Goal: Transaction & Acquisition: Subscribe to service/newsletter

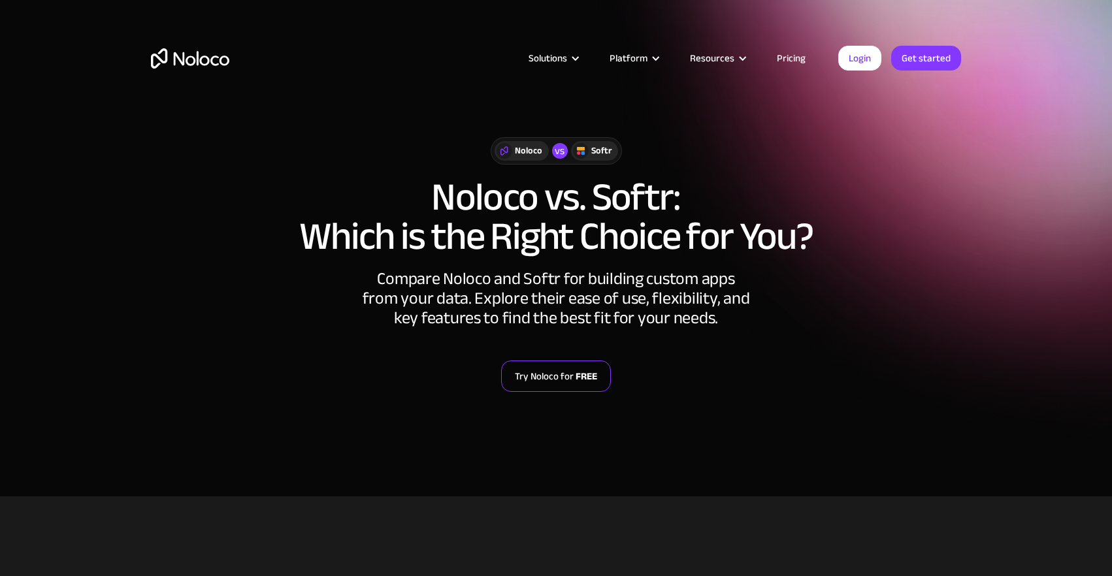
click at [559, 383] on link "Try Noloco for FREE" at bounding box center [556, 376] width 110 height 31
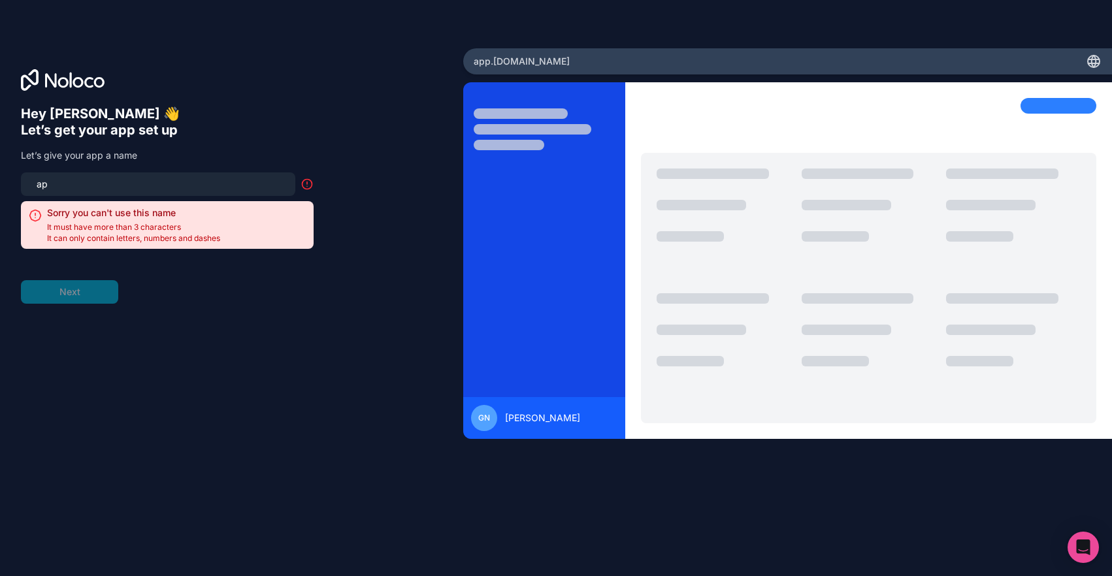
type input "a"
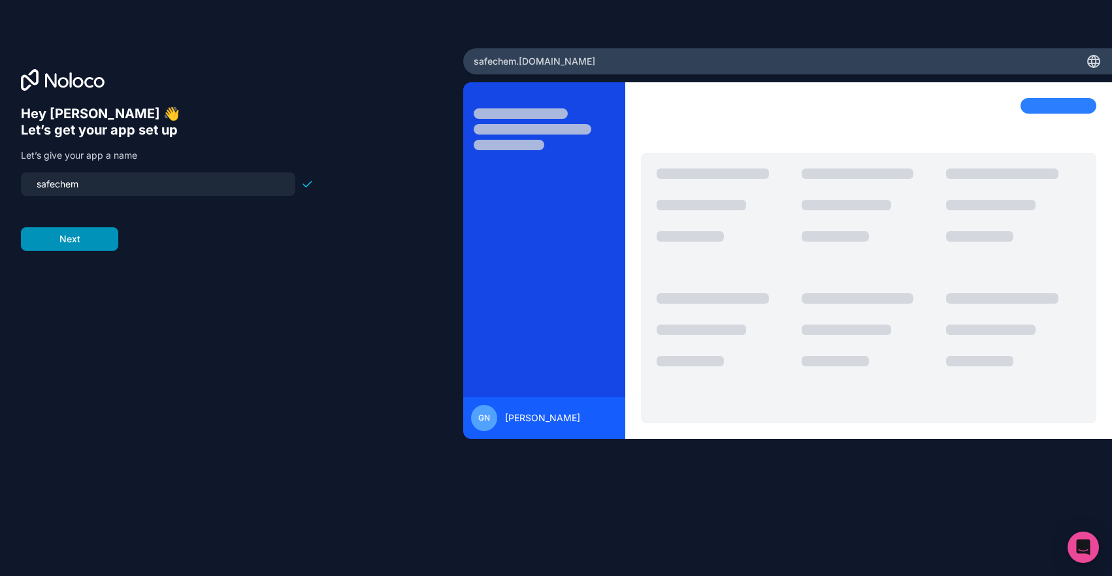
type input "safechem"
click at [90, 243] on button "Next" at bounding box center [69, 239] width 97 height 24
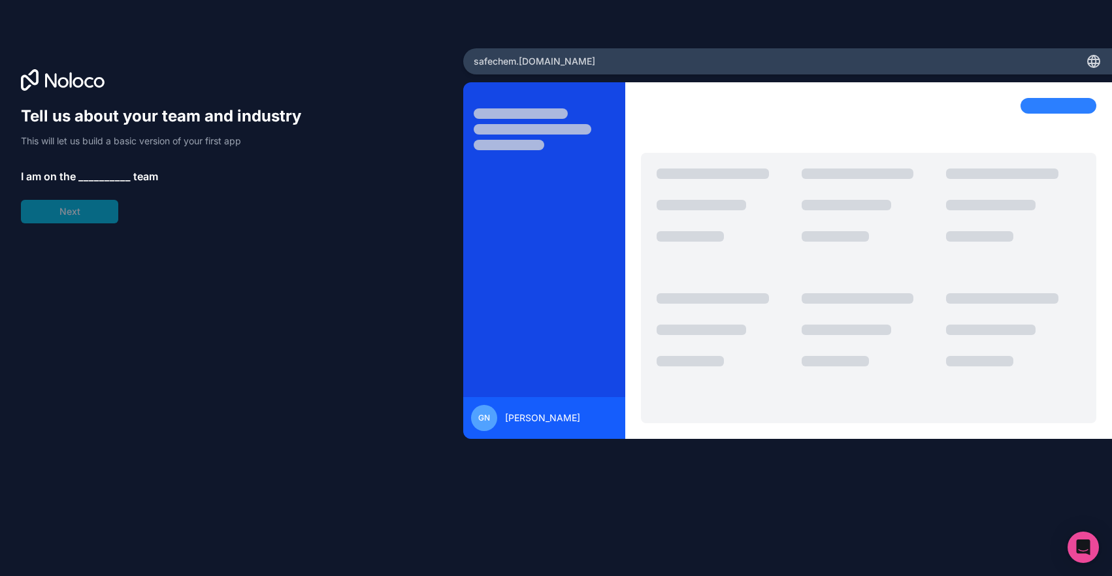
click at [110, 165] on div "Tell us about your team and industry This will let us build a basic version of …" at bounding box center [167, 165] width 293 height 118
click at [101, 178] on span "__________" at bounding box center [104, 177] width 52 height 16
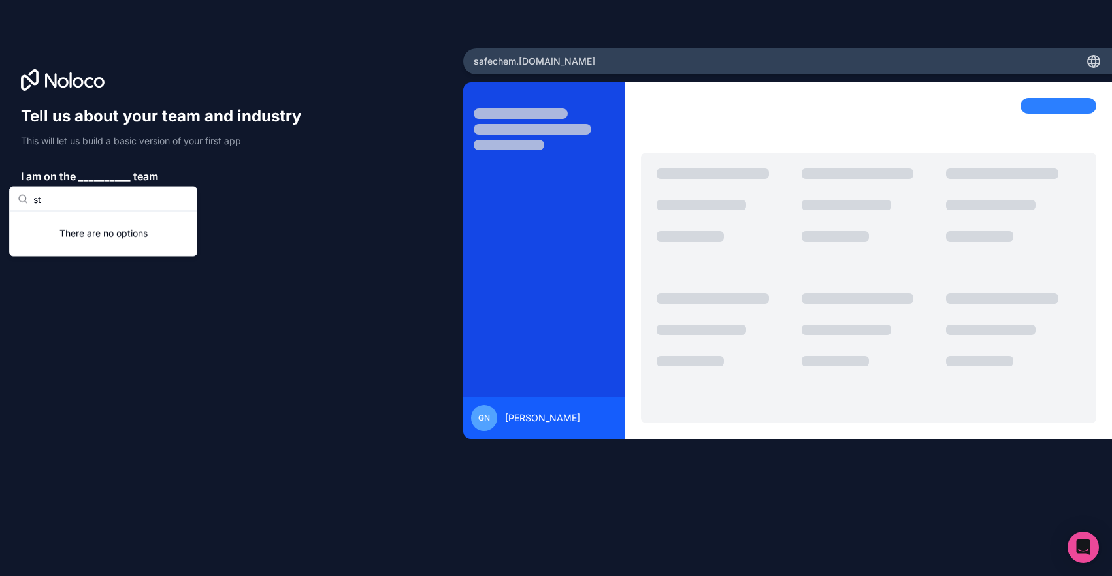
type input "s"
type input "u"
type input "m"
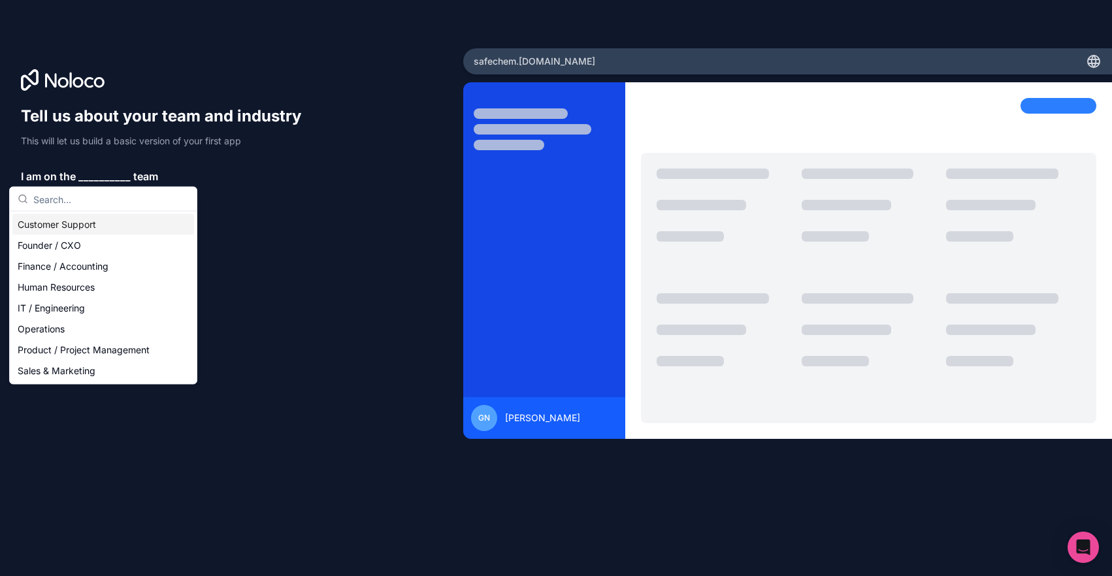
click at [99, 223] on div "Customer Support" at bounding box center [103, 224] width 182 height 21
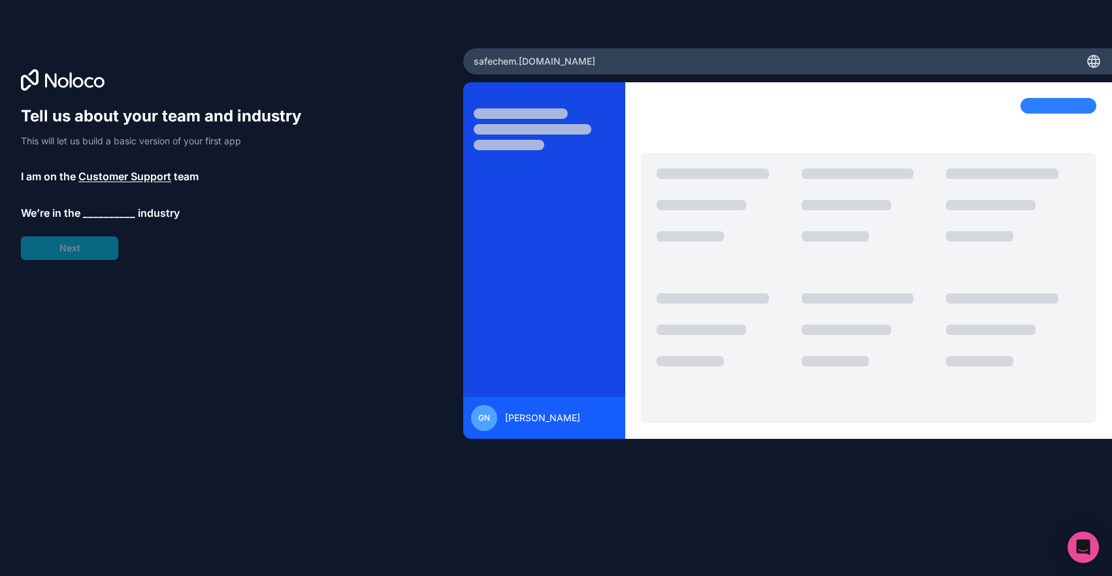
click at [109, 212] on span "__________" at bounding box center [109, 213] width 52 height 16
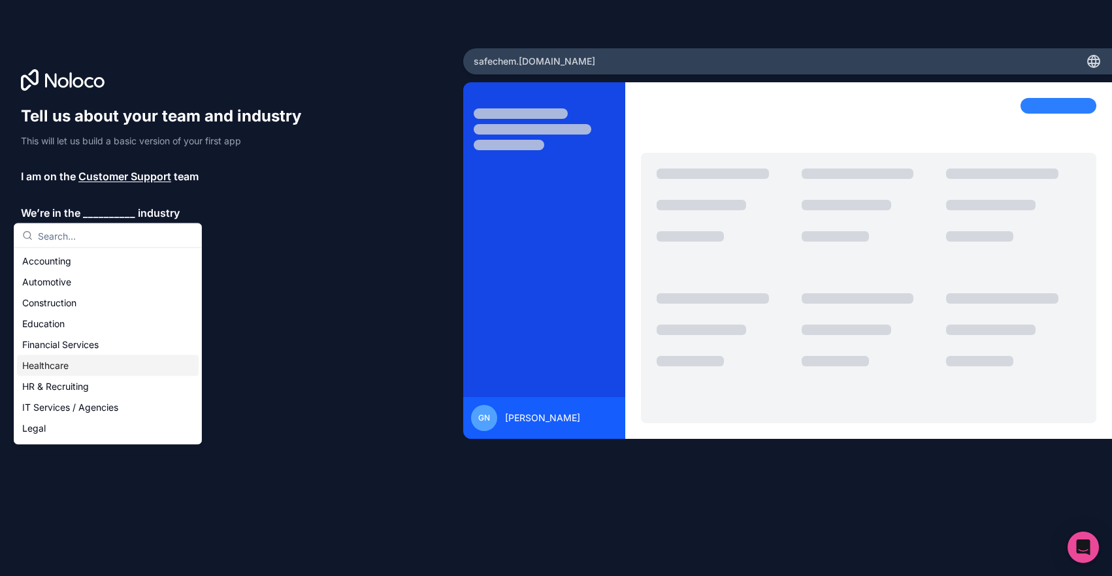
click at [97, 368] on div "Healthcare" at bounding box center [108, 365] width 182 height 21
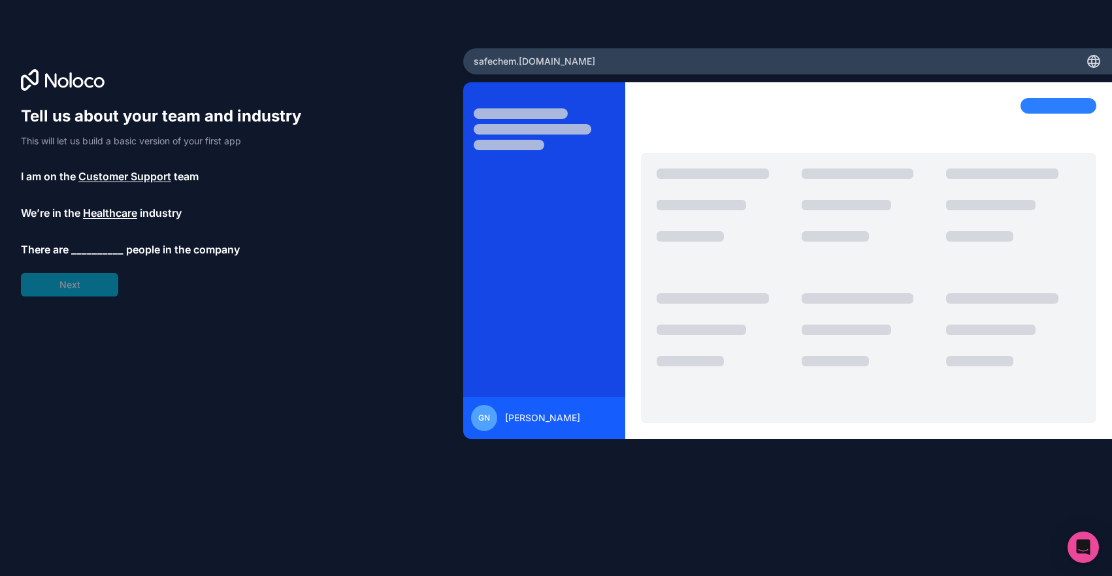
click at [99, 250] on span "__________" at bounding box center [97, 250] width 52 height 16
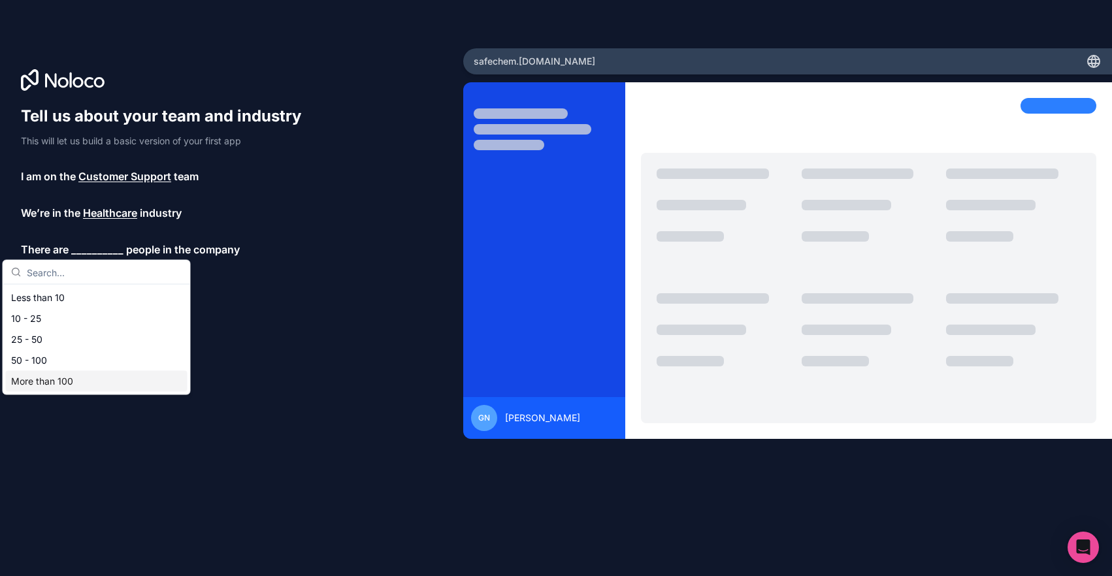
click at [87, 376] on div "More than 100" at bounding box center [97, 381] width 182 height 21
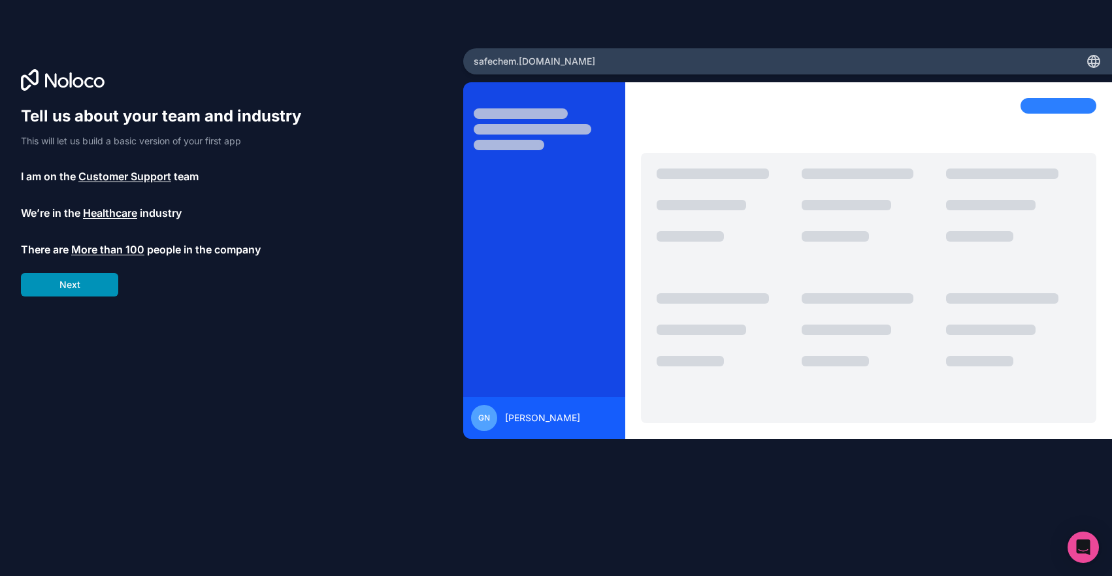
click at [83, 287] on button "Next" at bounding box center [69, 285] width 97 height 24
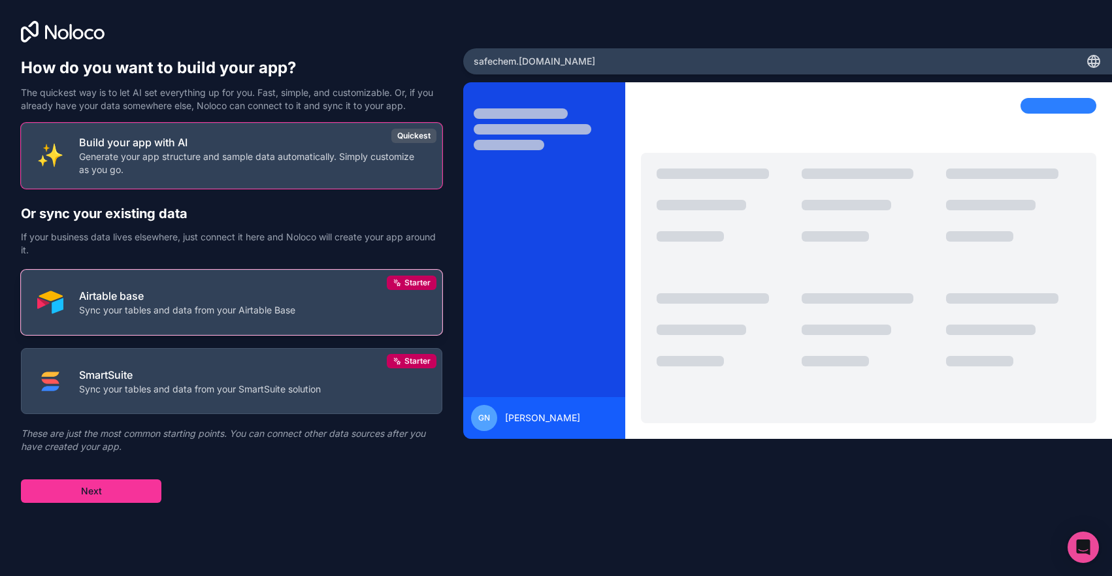
click at [385, 293] on button "Airtable base Sync your tables and data from your Airtable Base Starter" at bounding box center [231, 303] width 421 height 66
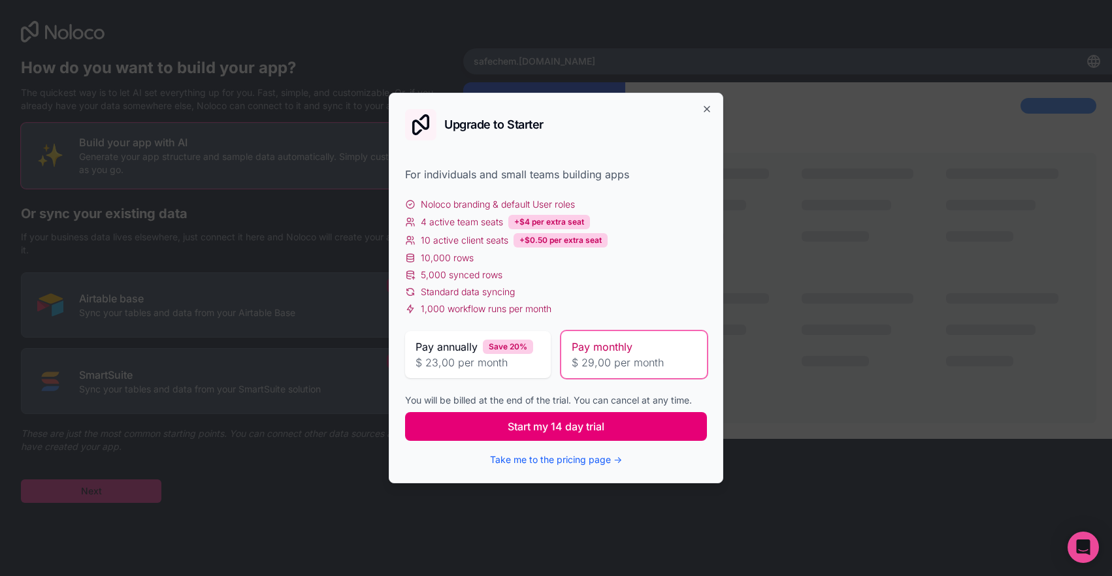
click at [559, 432] on span "Start my 14 day trial" at bounding box center [556, 427] width 97 height 16
